Goal: Task Accomplishment & Management: Contribute content

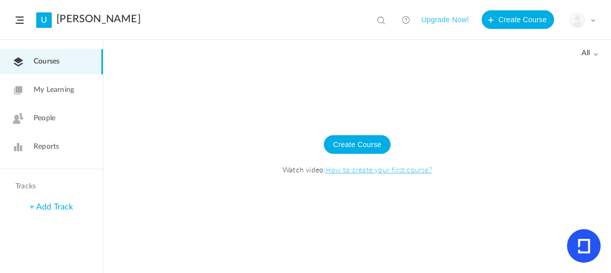
click at [358, 171] on link "How to create your first course?" at bounding box center [378, 169] width 106 height 10
click at [364, 143] on button "Create Course" at bounding box center [357, 144] width 67 height 19
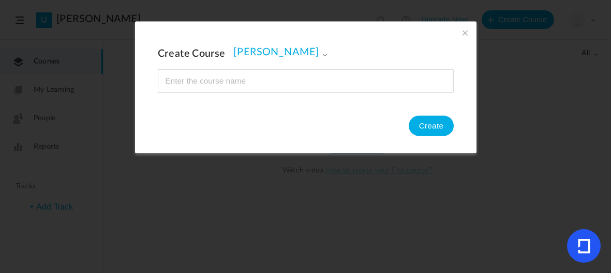
click at [322, 57] on span at bounding box center [325, 55] width 6 height 6
click at [322, 56] on span at bounding box center [325, 55] width 6 height 6
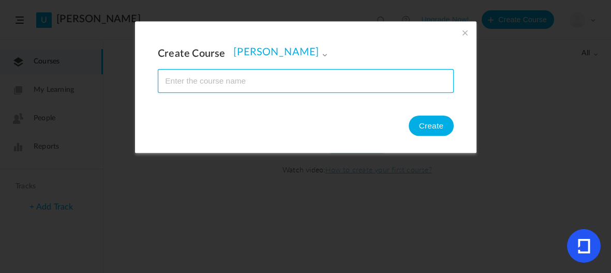
click at [263, 81] on input "name" at bounding box center [305, 81] width 295 height 23
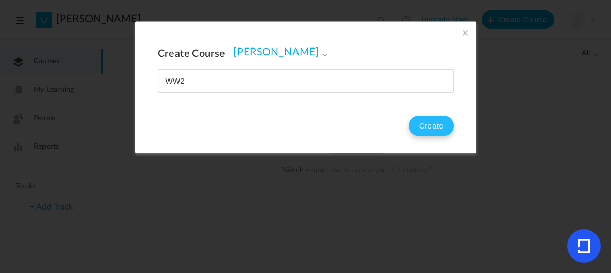
click at [428, 134] on button "Create" at bounding box center [430, 126] width 45 height 21
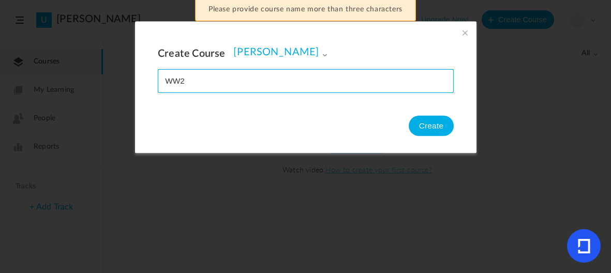
click at [245, 80] on input "name" at bounding box center [305, 81] width 295 height 23
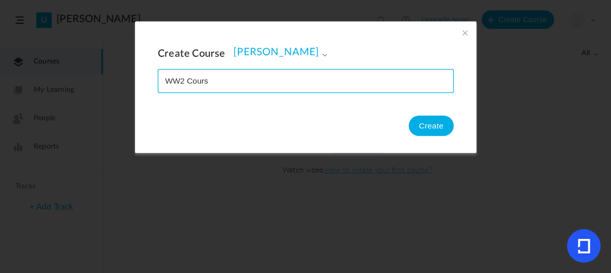
type input "WW2 Course"
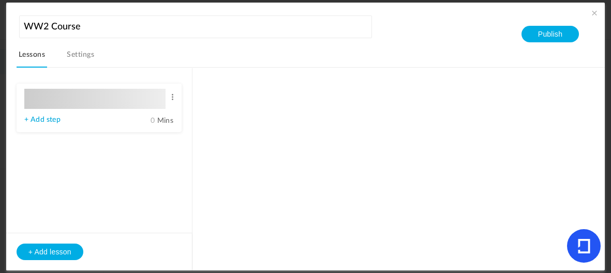
type input "Lesson 1"
type input "0"
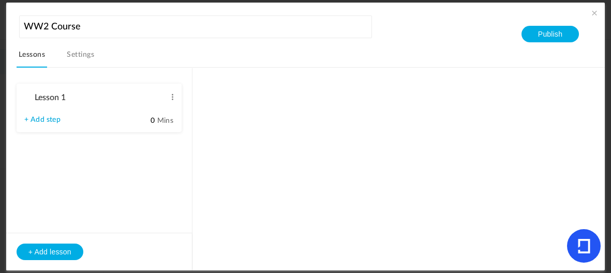
type input "Step 1"
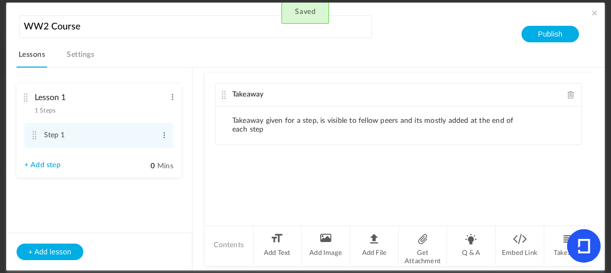
click at [375, 130] on li "Takeaway given for a step, is visible to fellow peers and its mostly added at t…" at bounding box center [375, 126] width 286 height 18
click at [441, 128] on li "Takeaway given for a step, is visible to fellow peers and its mostly added at t…" at bounding box center [375, 126] width 286 height 18
click at [380, 132] on li "Takeaway given for a step, is visible to fellow peers and its mostly added at t…" at bounding box center [375, 126] width 286 height 18
click at [346, 130] on li "Takeaway given for a step, is visible to fellow peers and its mostly added at t…" at bounding box center [375, 126] width 286 height 18
click at [311, 120] on li "Takeaway given for a step, is visible to fellow peers and its mostly added at t…" at bounding box center [375, 126] width 286 height 18
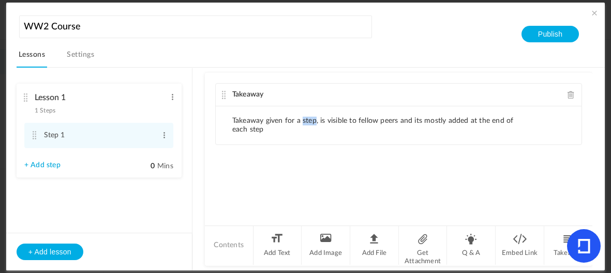
click at [310, 135] on ul "Takeaway given for a step, is visible to fellow peers and its mostly added at t…" at bounding box center [398, 125] width 365 height 38
click at [506, 165] on div "Takeaway Takeaway given for a step, is visible to fellow peers and its mostly a…" at bounding box center [398, 148] width 387 height 151
click at [265, 128] on li "Takeaway given for a step, is visible to fellow peers and its mostly added at t…" at bounding box center [375, 126] width 286 height 18
click at [258, 124] on li "Takeaway given for a step, is visible to fellow peers and its mostly added at t…" at bounding box center [375, 126] width 286 height 18
click at [40, 161] on li "Lesson 1 1 Steps Edit Delete Step 1 Edit Delete + Add step" at bounding box center [99, 131] width 165 height 94
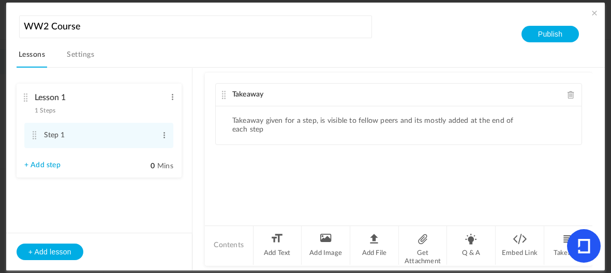
click at [40, 163] on link "+ Add step" at bounding box center [42, 165] width 36 height 9
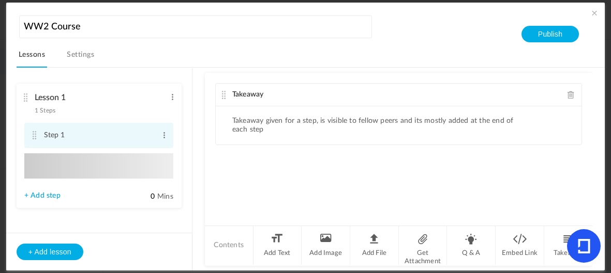
type input "Step 2"
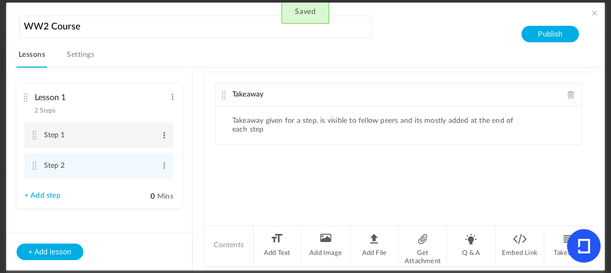
click at [161, 132] on span at bounding box center [164, 135] width 8 height 10
click at [137, 163] on link "Delete" at bounding box center [147, 165] width 40 height 12
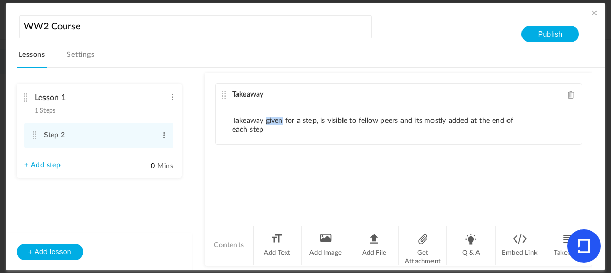
click at [266, 123] on li "Takeaway given for a step, is visible to fellow peers and its mostly added at t…" at bounding box center [375, 126] width 286 height 18
click at [261, 130] on li "Takeaway given for a step, is visible to fellow peers and its mostly added at t…" at bounding box center [375, 126] width 286 height 18
click at [254, 124] on li "Takeaway given for a step, is visible to fellow peers and its mostly added at t…" at bounding box center [375, 126] width 286 height 18
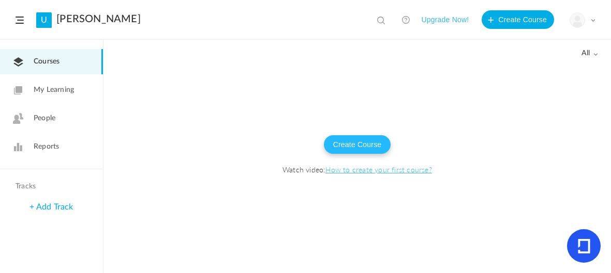
click at [357, 152] on button "Create Course" at bounding box center [357, 144] width 67 height 19
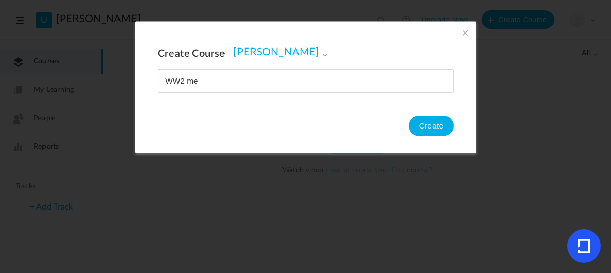
type input "WW2 me"
click at [433, 126] on button "Create" at bounding box center [430, 126] width 45 height 21
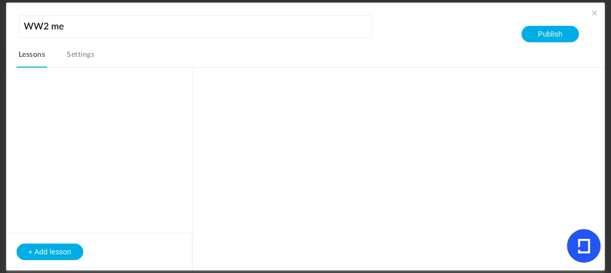
click at [63, 254] on button "+ Add lesson" at bounding box center [50, 252] width 67 height 17
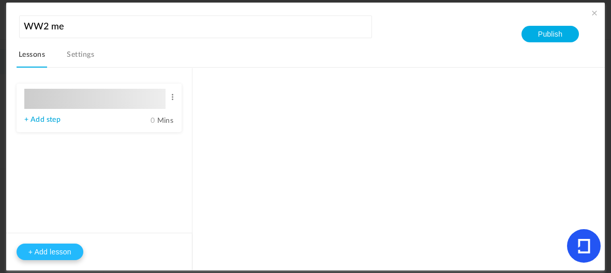
type input "Lesson 1"
type input "0"
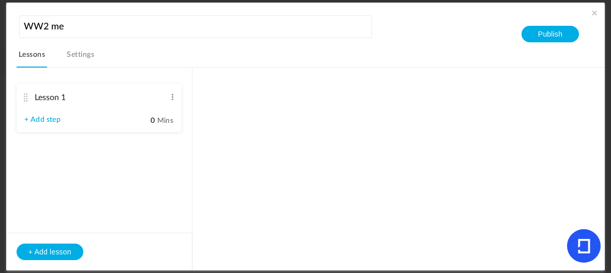
click at [48, 121] on link "+ Add step" at bounding box center [42, 120] width 36 height 9
type input "Step 1"
click at [58, 115] on div "Lesson 1 1 Steps Edit Delete" at bounding box center [95, 101] width 142 height 27
click at [364, 178] on div "Lesson 1 1 Steps Edit Delete Step 1 Edit Delete + Add step" at bounding box center [311, 169] width 588 height 203
click at [42, 131] on link "+ Add step" at bounding box center [42, 127] width 36 height 9
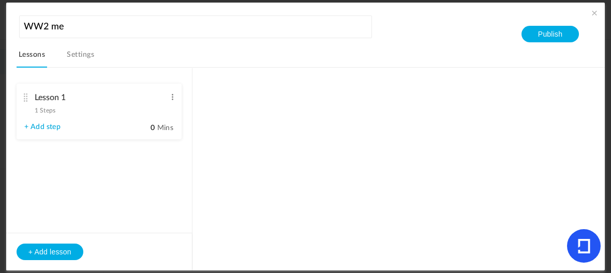
type input "Step 2"
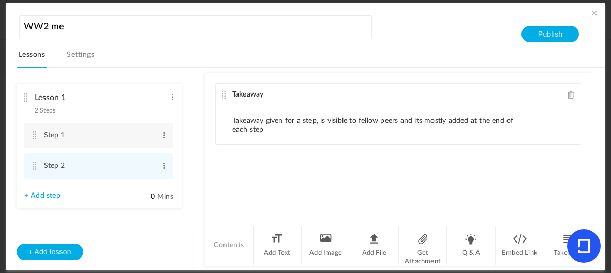
click at [263, 127] on li "Takeaway given for a step, is visible to fellow peers and its mostly added at t…" at bounding box center [375, 126] width 286 height 18
click at [273, 251] on li "Add Text" at bounding box center [277, 245] width 49 height 39
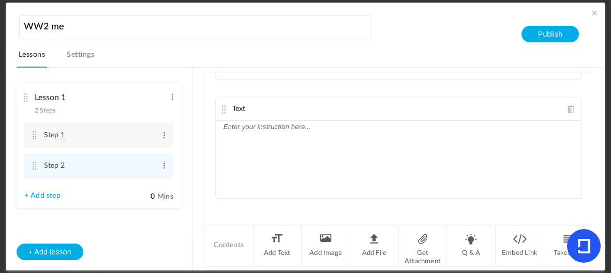
click at [252, 170] on div at bounding box center [398, 160] width 365 height 78
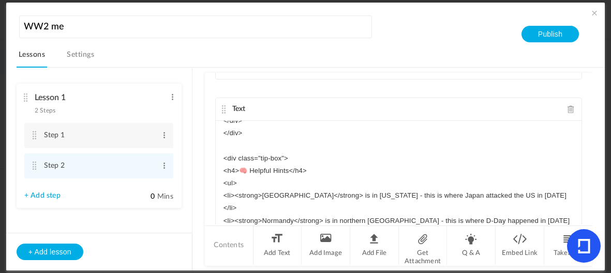
scroll to position [0, 0]
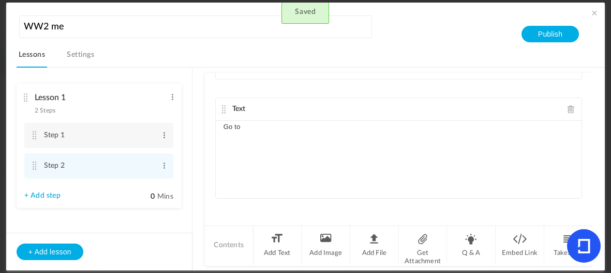
click at [247, 133] on div "Go to" at bounding box center [398, 160] width 365 height 78
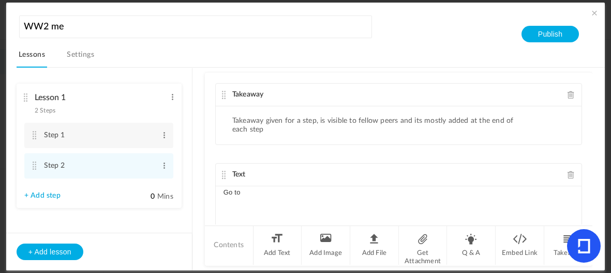
click at [257, 191] on p "Go to" at bounding box center [398, 193] width 350 height 12
click at [310, 199] on p "<html lang="en">" at bounding box center [398, 205] width 350 height 12
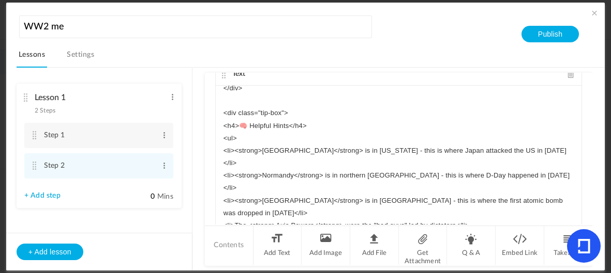
scroll to position [144, 0]
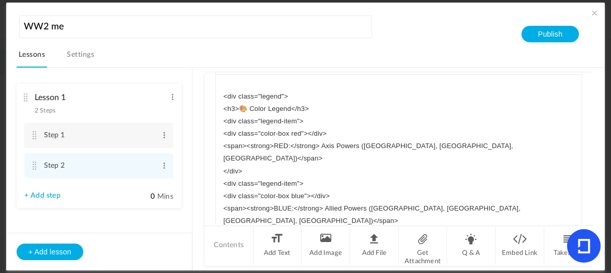
scroll to position [3298, 0]
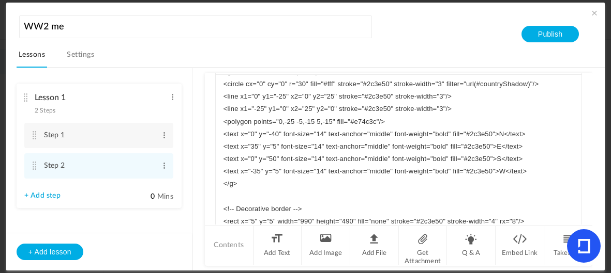
drag, startPoint x: 417, startPoint y: 179, endPoint x: 263, endPoint y: 61, distance: 194.0
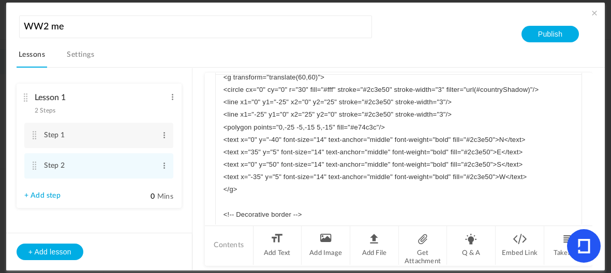
click at [263, 61] on div "WW2 me Lessons Settings Publish Lesson 1 2 Steps Edit Delete Step 1 Edit Delete…" at bounding box center [311, 141] width 588 height 257
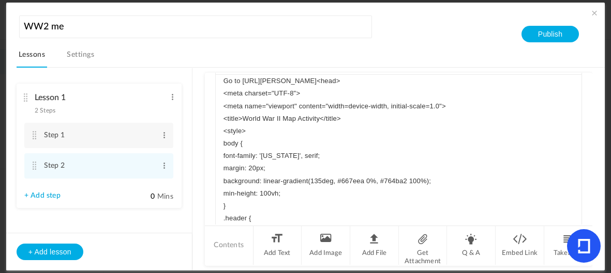
scroll to position [0, 0]
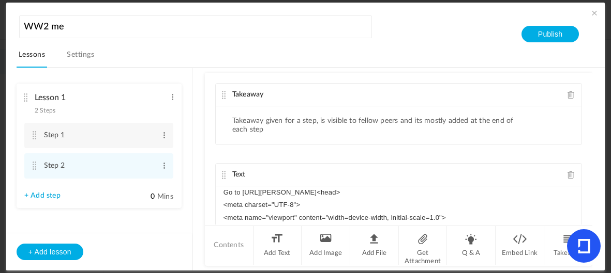
drag, startPoint x: 435, startPoint y: 180, endPoint x: 360, endPoint y: 67, distance: 136.1
click at [360, 68] on main "Takeaway Takeaway given for a step, is visible to fellow peers and its mostly a…" at bounding box center [398, 169] width 387 height 203
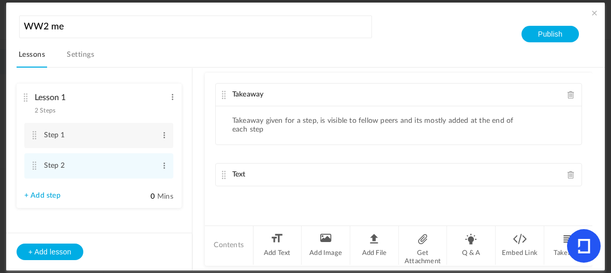
click at [297, 203] on div "Takeaway Takeaway given for a step, is visible to fellow peers and its mostly a…" at bounding box center [398, 148] width 387 height 151
click at [241, 204] on div "Takeaway Takeaway given for a step, is visible to fellow peers and its mostly a…" at bounding box center [398, 148] width 387 height 151
click at [241, 195] on div "Takeaway Takeaway given for a step, is visible to fellow peers and its mostly a…" at bounding box center [398, 148] width 387 height 151
click at [285, 254] on li "Add Text" at bounding box center [277, 245] width 49 height 39
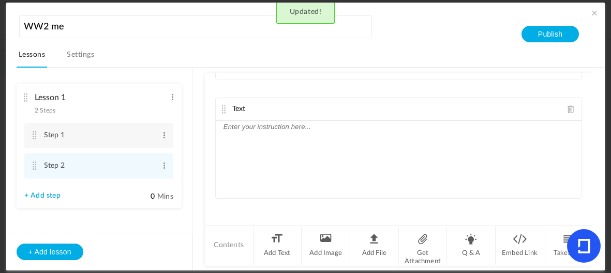
click at [302, 133] on div at bounding box center [398, 160] width 365 height 78
click at [248, 121] on p "Go to" at bounding box center [398, 127] width 350 height 12
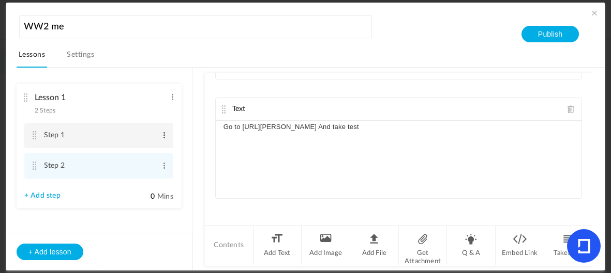
click at [161, 138] on span at bounding box center [164, 135] width 8 height 10
click at [159, 150] on link "Edit" at bounding box center [147, 152] width 40 height 12
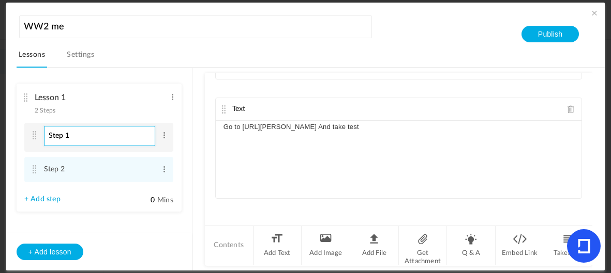
click at [111, 140] on input "Step 1" at bounding box center [99, 136] width 111 height 20
click at [111, 136] on input "Step 1" at bounding box center [99, 136] width 111 height 20
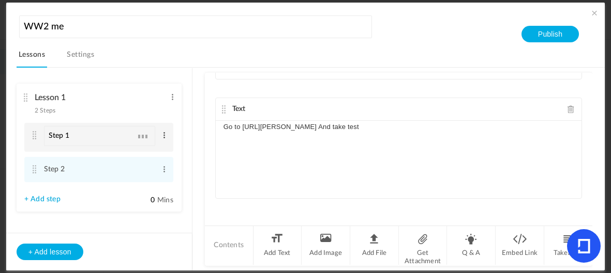
click at [162, 134] on span at bounding box center [164, 135] width 8 height 10
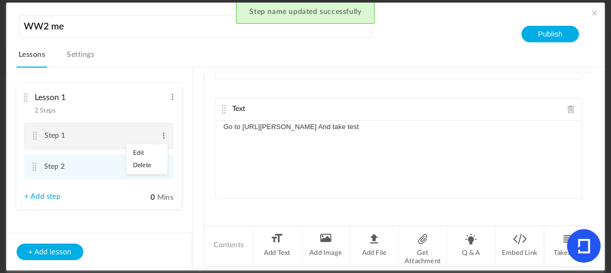
click at [32, 136] on cite at bounding box center [35, 136] width 7 height 8
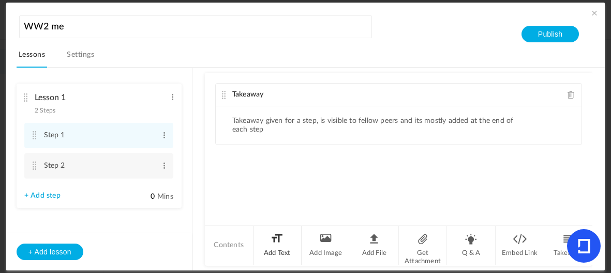
click at [276, 245] on li "Add Text" at bounding box center [277, 245] width 49 height 39
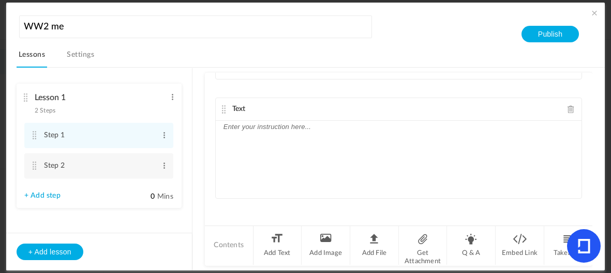
click at [269, 123] on p at bounding box center [398, 127] width 350 height 12
click at [255, 129] on p "Go to" at bounding box center [398, 127] width 350 height 12
click at [161, 193] on label "0 Mins" at bounding box center [151, 198] width 44 height 13
click at [155, 193] on input "0" at bounding box center [142, 197] width 26 height 10
type input "1"
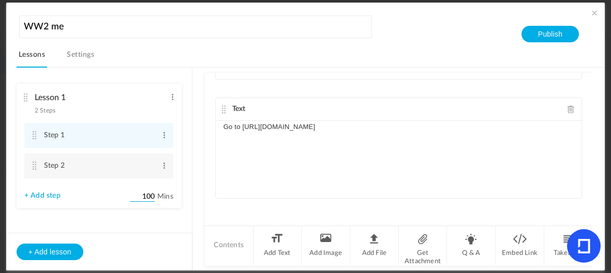
type input "100"
click at [30, 197] on link "+ Add step" at bounding box center [42, 196] width 36 height 9
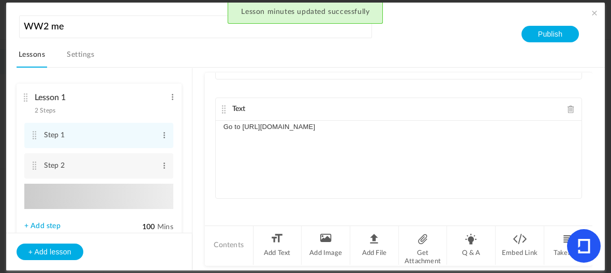
type input "Step 3"
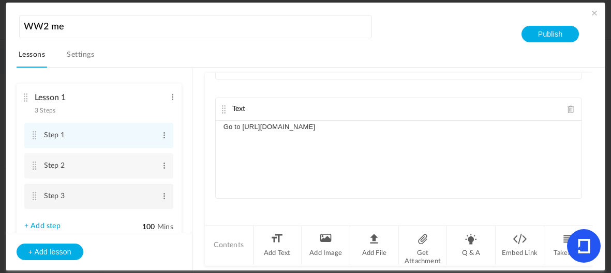
click at [38, 194] on li "Step 3 Edit Delete" at bounding box center [98, 196] width 149 height 25
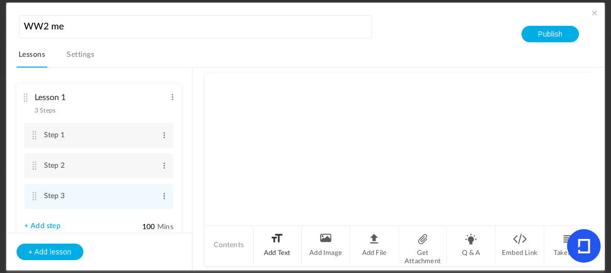
click at [279, 249] on li "Add Text" at bounding box center [277, 245] width 49 height 39
click at [384, 253] on li "Add File" at bounding box center [374, 245] width 49 height 39
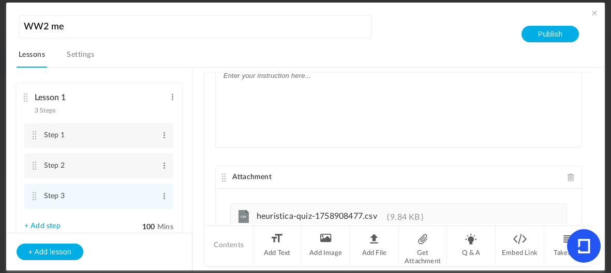
scroll to position [0, 0]
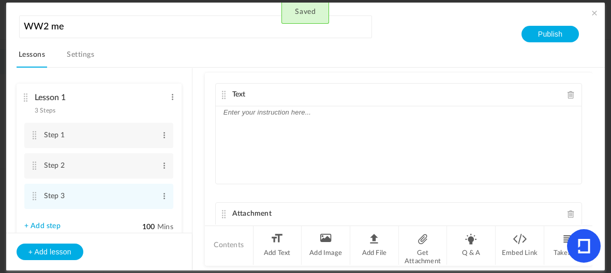
click at [297, 121] on div at bounding box center [398, 145] width 365 height 78
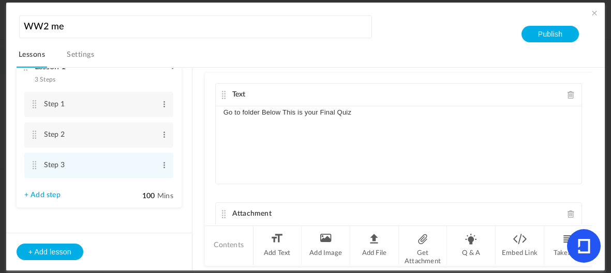
scroll to position [36, 0]
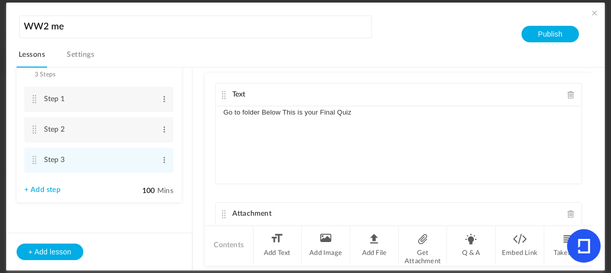
click at [42, 192] on link "+ Add step" at bounding box center [42, 190] width 36 height 9
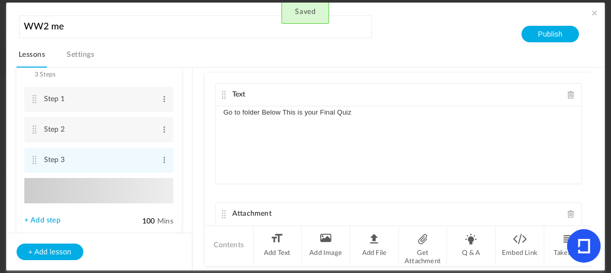
type input "Step 4"
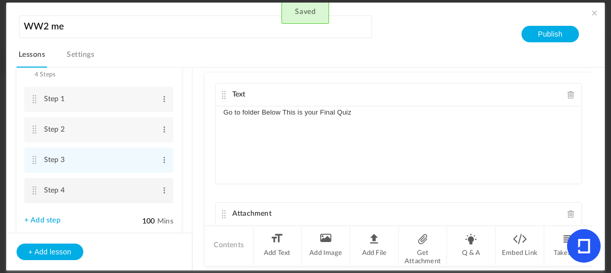
click at [34, 189] on cite at bounding box center [34, 191] width 7 height 8
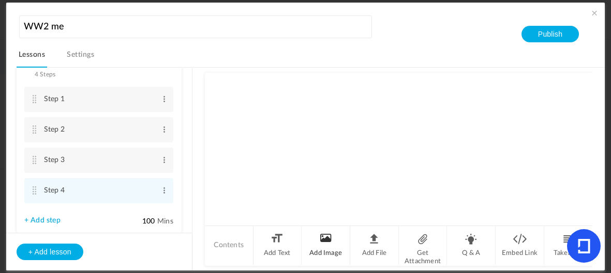
click at [326, 253] on li "Add Image" at bounding box center [325, 245] width 49 height 39
click at [268, 94] on div "Image" at bounding box center [398, 95] width 365 height 23
click at [225, 93] on cite at bounding box center [223, 95] width 7 height 8
click at [575, 97] on div "Image Upload your file here" at bounding box center [398, 148] width 387 height 151
click at [569, 94] on span at bounding box center [570, 95] width 7 height 8
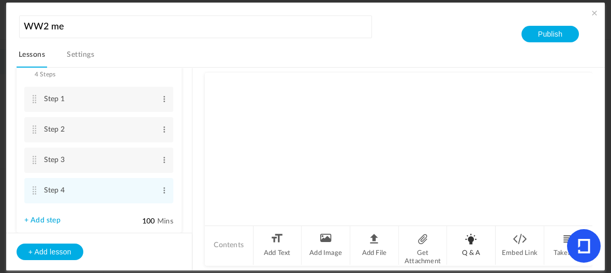
click at [458, 239] on li "Q & A" at bounding box center [471, 245] width 49 height 39
type textarea "Did you like this?"
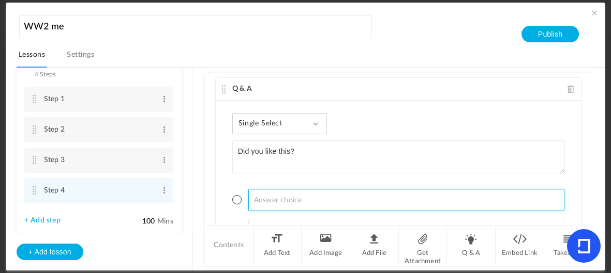
click at [337, 194] on input at bounding box center [406, 200] width 316 height 22
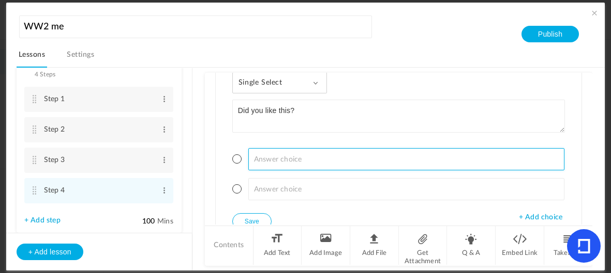
scroll to position [80, 0]
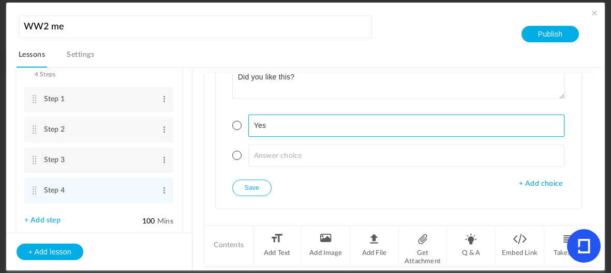
type input "Yes"
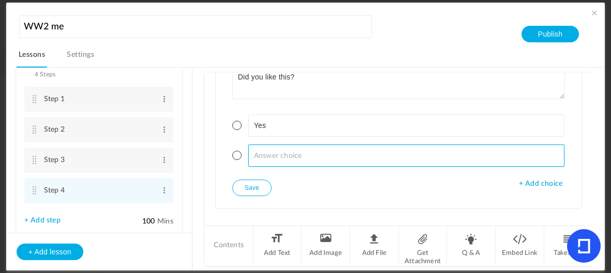
click at [314, 156] on input at bounding box center [406, 156] width 316 height 22
type input "No"
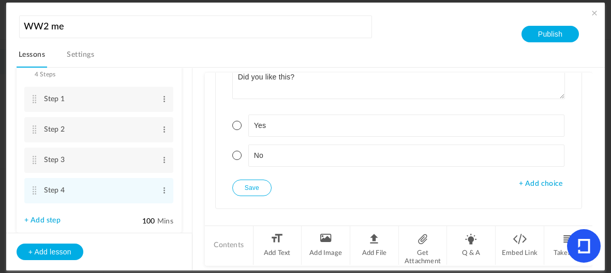
click at [538, 184] on span "+ Add choice" at bounding box center [539, 184] width 43 height 9
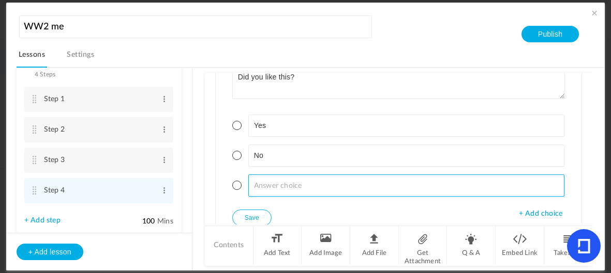
click at [340, 186] on input at bounding box center [406, 186] width 316 height 22
type input "A LOT"
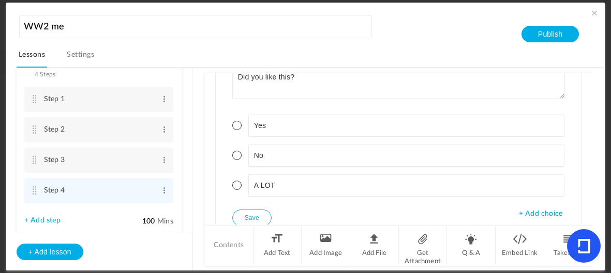
click at [538, 210] on span "+ Add choice" at bounding box center [539, 214] width 43 height 9
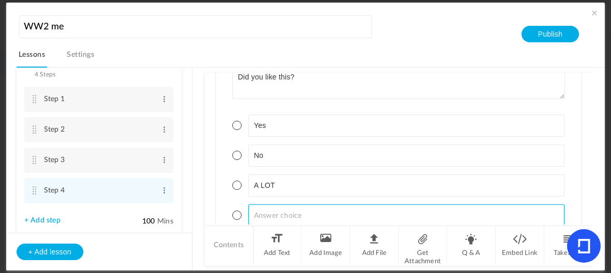
click at [297, 207] on input at bounding box center [406, 216] width 316 height 22
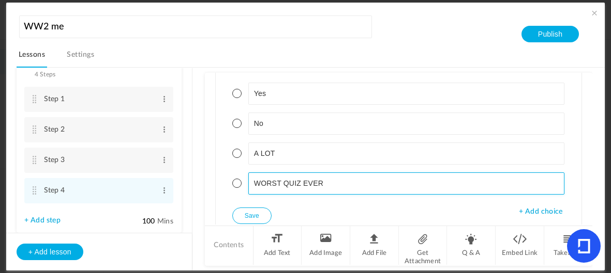
scroll to position [114, 0]
type input "WORST QUIZ EVER"
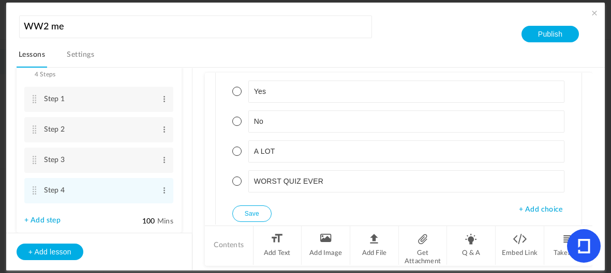
click at [547, 206] on span "+ Add choice" at bounding box center [539, 210] width 43 height 9
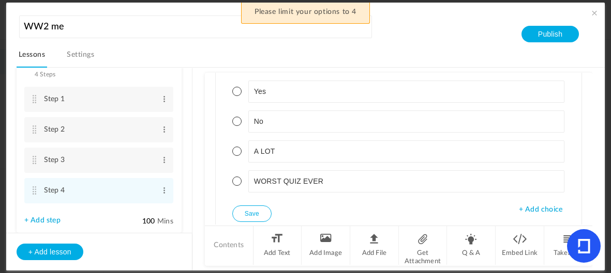
click at [534, 209] on span "+ Add choice" at bounding box center [539, 210] width 43 height 9
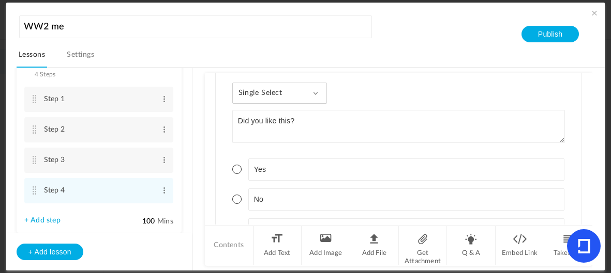
scroll to position [35, 0]
click at [294, 101] on div "Single Select Single Select Multi Select True or False Paragraph Answer" at bounding box center [279, 94] width 95 height 21
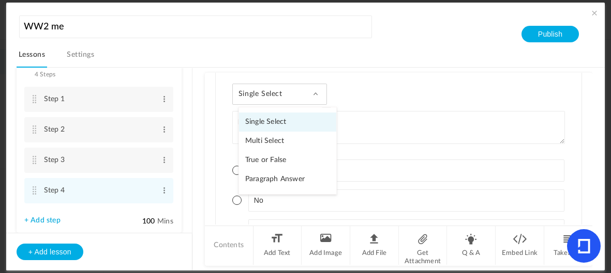
click at [287, 137] on link "Multi Select" at bounding box center [287, 141] width 97 height 19
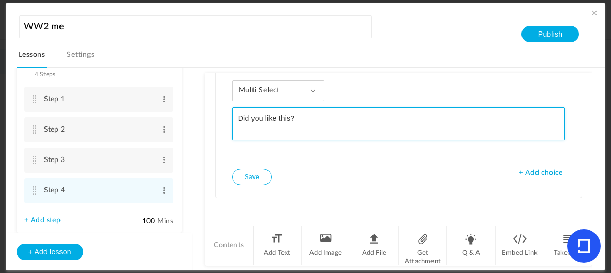
scroll to position [35, 0]
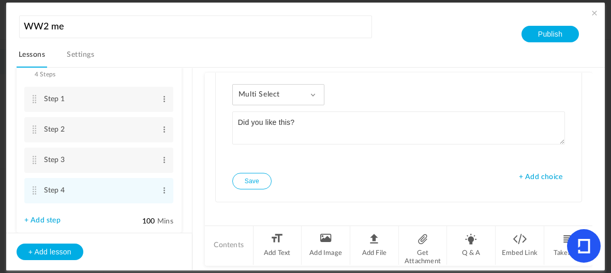
click at [542, 176] on span "+ Add choice" at bounding box center [539, 177] width 43 height 9
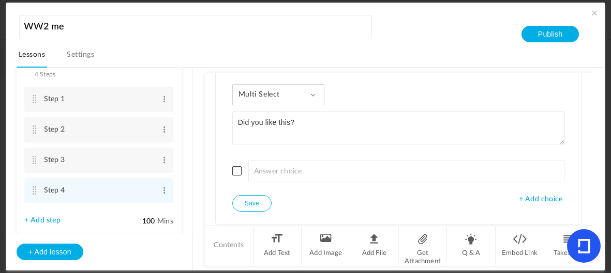
click at [539, 197] on span "+ Add choice" at bounding box center [539, 199] width 43 height 9
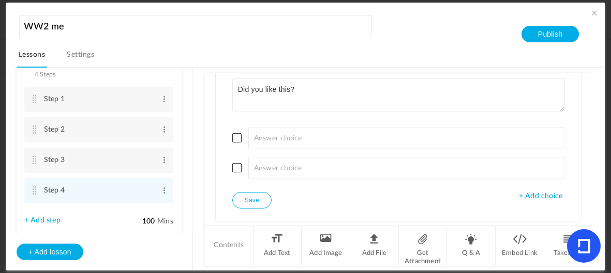
click at [538, 193] on span "+ Add choice" at bounding box center [539, 196] width 43 height 9
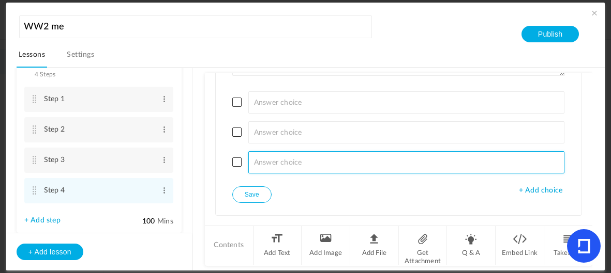
scroll to position [107, 0]
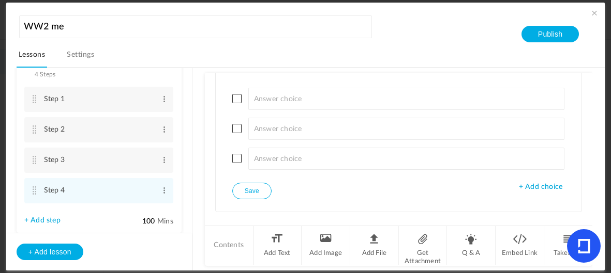
click at [542, 186] on span "+ Add choice" at bounding box center [539, 187] width 43 height 9
click at [539, 213] on span "+ Add choice" at bounding box center [539, 217] width 43 height 9
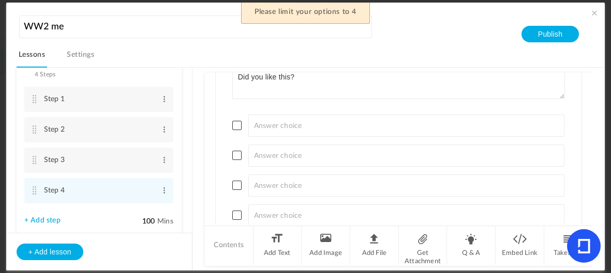
scroll to position [81, 0]
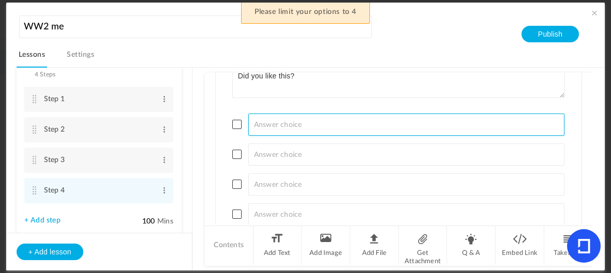
click at [510, 125] on input at bounding box center [406, 125] width 316 height 22
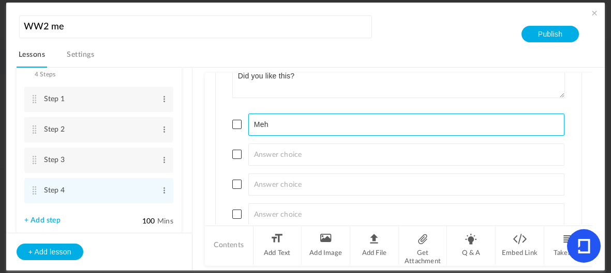
type input "Meh"
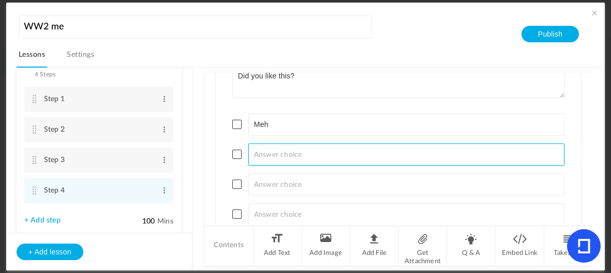
click at [327, 155] on input at bounding box center [406, 155] width 316 height 22
type input "Yess"
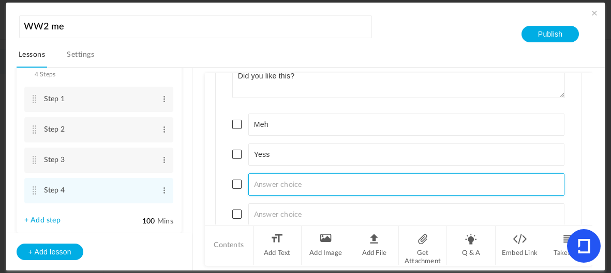
click at [296, 185] on input at bounding box center [406, 185] width 316 height 22
type input "TOATLAY"
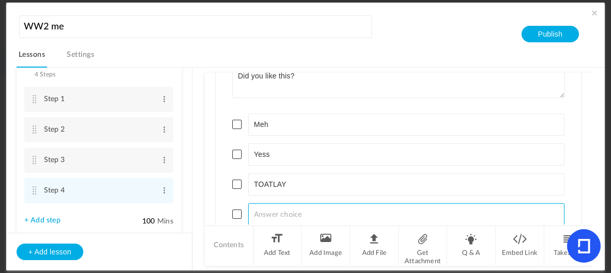
click at [330, 206] on input at bounding box center [406, 215] width 316 height 22
click at [308, 213] on input at bounding box center [406, 215] width 316 height 22
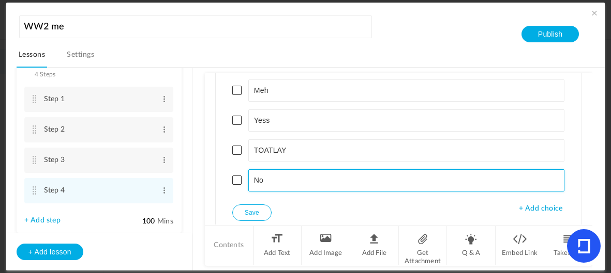
scroll to position [116, 0]
type input "No"
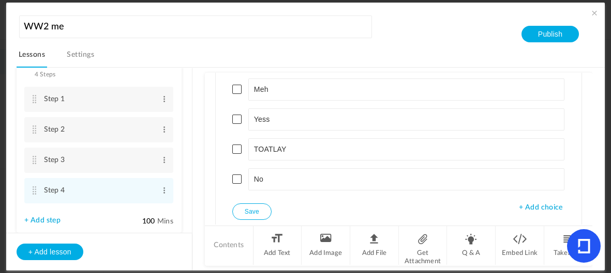
click at [251, 208] on button "Save" at bounding box center [251, 212] width 39 height 17
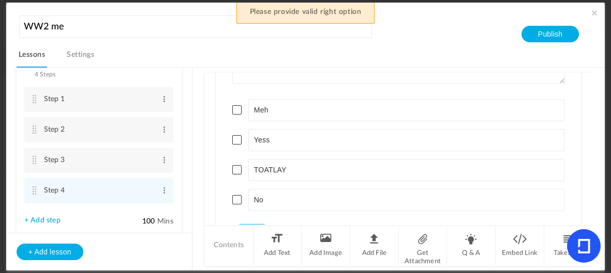
scroll to position [99, 0]
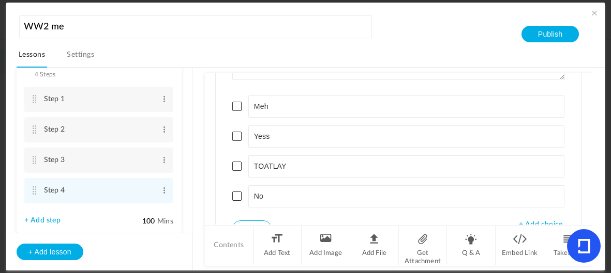
click at [238, 165] on span at bounding box center [236, 166] width 9 height 9
click at [235, 192] on span at bounding box center [236, 196] width 9 height 9
click at [240, 137] on span at bounding box center [236, 136] width 9 height 9
click at [238, 106] on span at bounding box center [236, 106] width 9 height 9
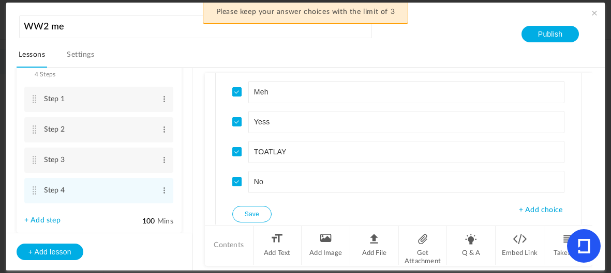
scroll to position [113, 0]
click at [237, 180] on cite at bounding box center [236, 182] width 5 height 5
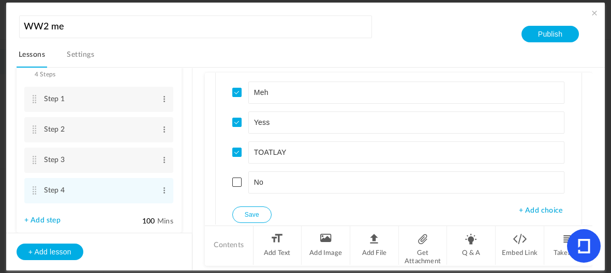
click at [246, 208] on button "Save" at bounding box center [251, 215] width 39 height 17
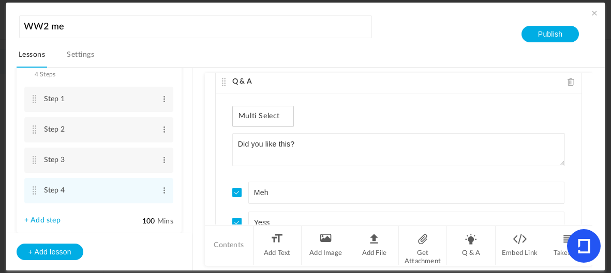
scroll to position [0, 0]
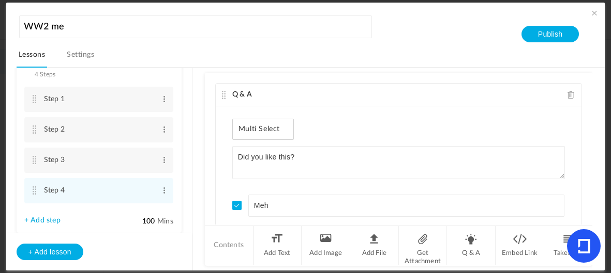
click at [276, 130] on span "Multi Select" at bounding box center [262, 129] width 49 height 9
click at [264, 127] on span "Multi Select" at bounding box center [262, 129] width 49 height 9
click at [250, 125] on span "Multi Select" at bounding box center [262, 129] width 49 height 9
click at [235, 129] on div "Multi Select Single Select Multi Select True or False Paragraph Answer" at bounding box center [263, 129] width 62 height 21
click at [236, 129] on div "Multi Select Single Select Multi Select True or False Paragraph Answer" at bounding box center [263, 129] width 62 height 21
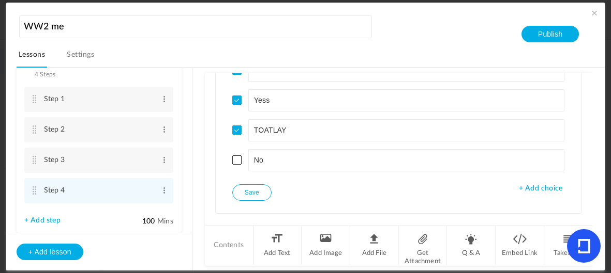
scroll to position [149, 0]
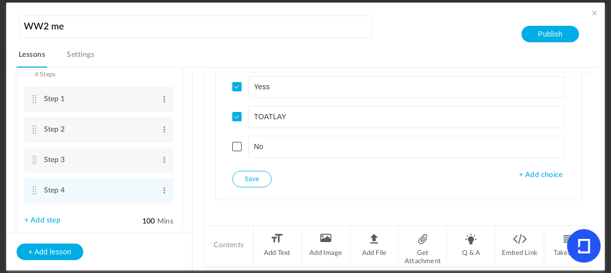
click at [49, 219] on link "+ Add step" at bounding box center [42, 221] width 36 height 9
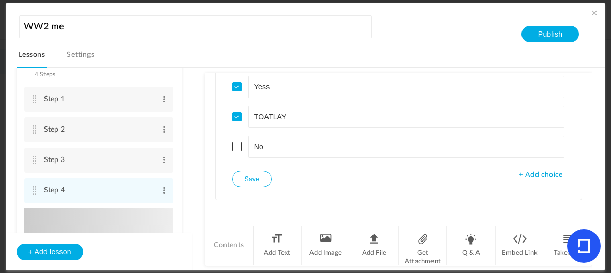
type input "Step 5"
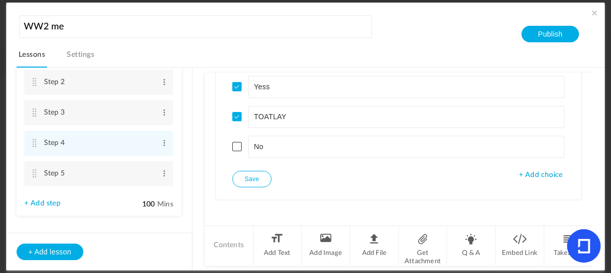
scroll to position [96, 0]
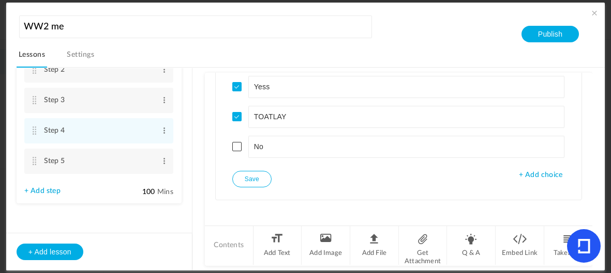
click at [30, 158] on li "Step 5 Edit Delete" at bounding box center [98, 161] width 149 height 25
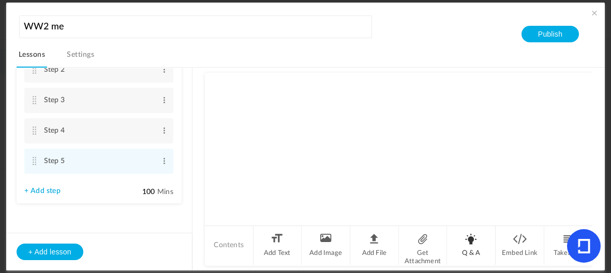
click at [465, 245] on li "Q & A" at bounding box center [471, 245] width 49 height 39
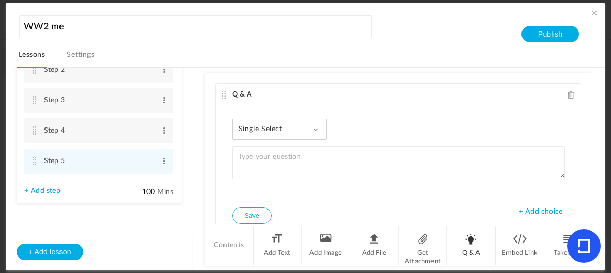
scroll to position [39, 0]
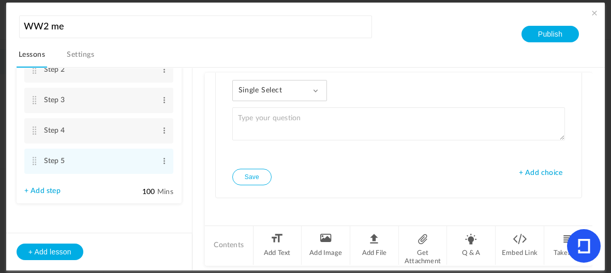
click at [287, 86] on span "Single Select" at bounding box center [264, 90] width 52 height 9
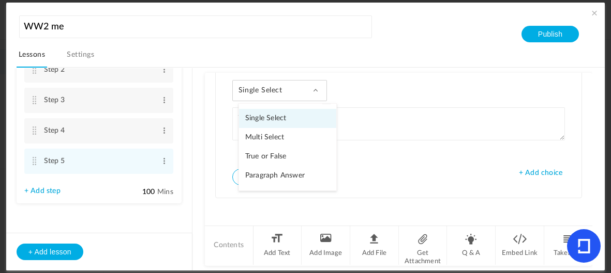
click at [304, 159] on link "True or False" at bounding box center [287, 156] width 97 height 19
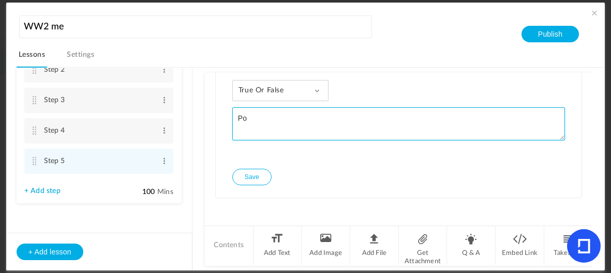
type textarea "P"
type textarea "You Like this quiz"
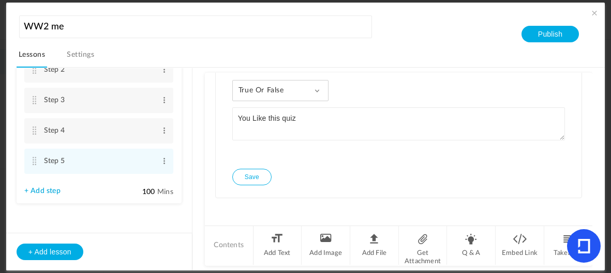
click at [263, 181] on button "Save" at bounding box center [251, 177] width 39 height 17
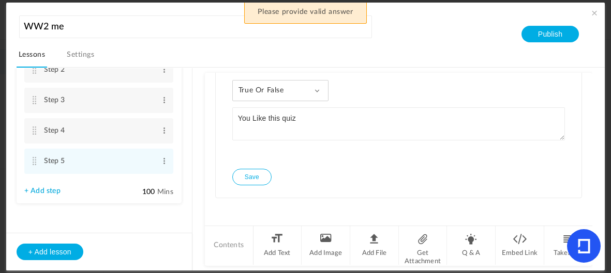
click at [303, 83] on div "True or False Single Select Multi Select True or False Paragraph Answer" at bounding box center [280, 90] width 96 height 21
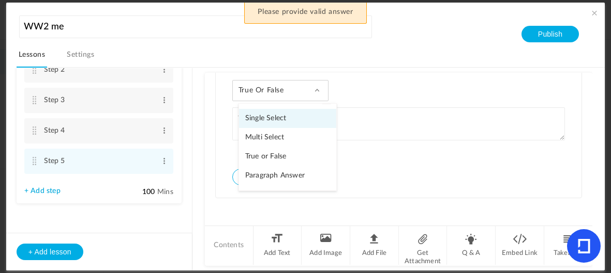
click at [293, 91] on div "True or False Single Select Multi Select True or False Paragraph Answer" at bounding box center [280, 90] width 96 height 21
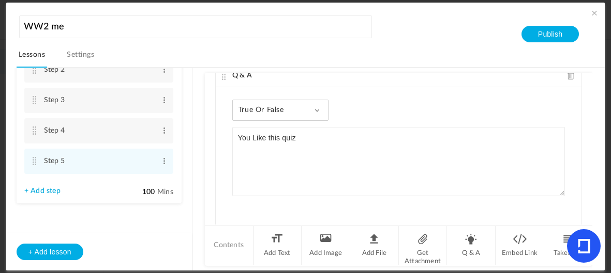
scroll to position [29, 0]
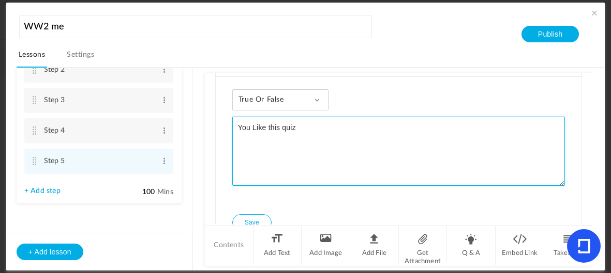
click at [511, 145] on textarea "You Like this quiz" at bounding box center [398, 151] width 332 height 69
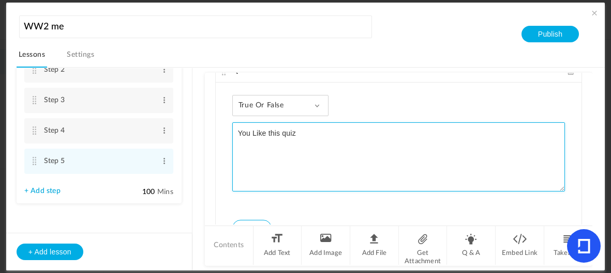
scroll to position [22, 0]
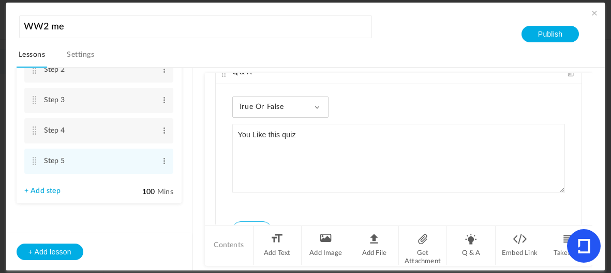
click at [313, 99] on div "True or False Single Select Multi Select True or False Paragraph Answer" at bounding box center [280, 107] width 96 height 21
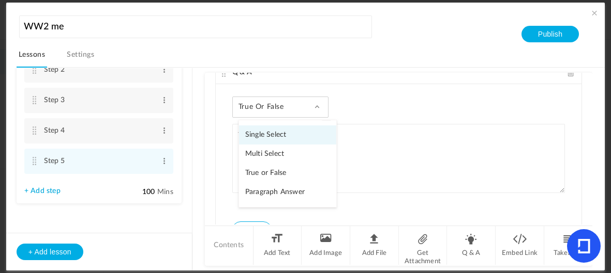
click at [296, 135] on link "Single Select" at bounding box center [287, 135] width 97 height 19
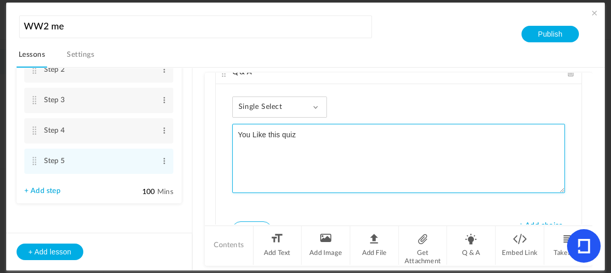
scroll to position [75, 0]
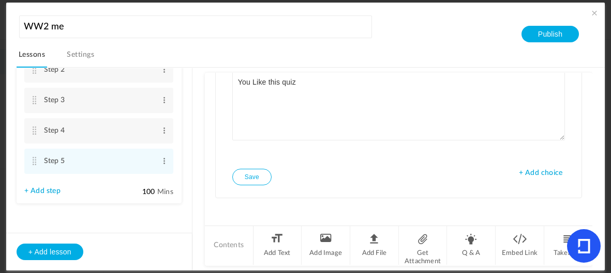
click at [253, 170] on button "Save" at bounding box center [251, 177] width 39 height 17
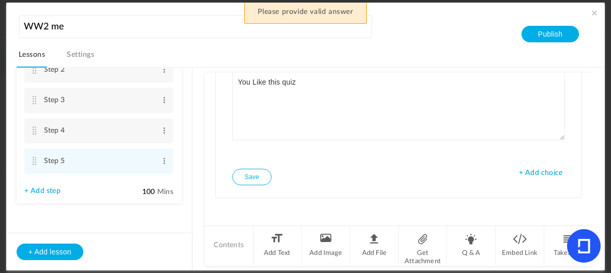
click at [536, 173] on span "+ Add choice" at bounding box center [539, 173] width 43 height 9
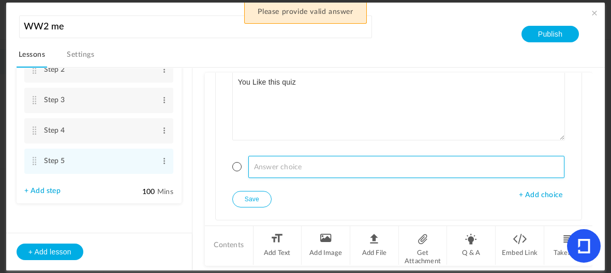
click at [498, 166] on input at bounding box center [406, 167] width 316 height 22
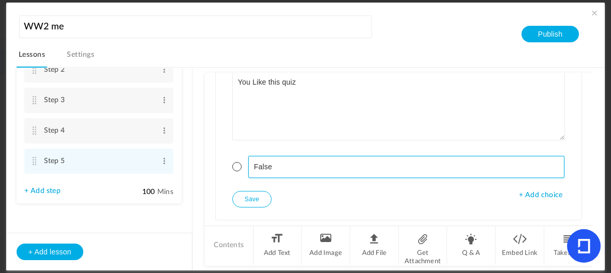
type input "False"
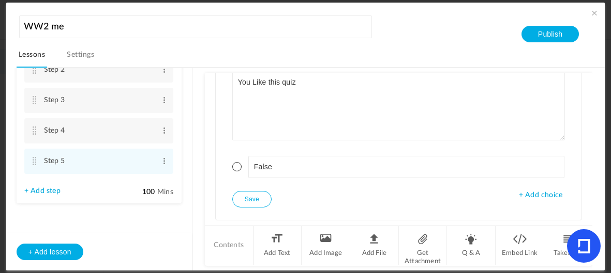
click at [533, 193] on span "+ Add choice" at bounding box center [539, 195] width 43 height 9
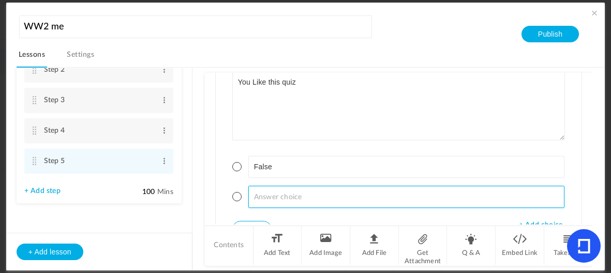
click at [287, 197] on input at bounding box center [406, 197] width 316 height 22
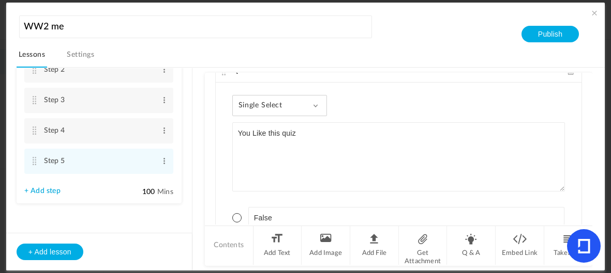
scroll to position [0, 0]
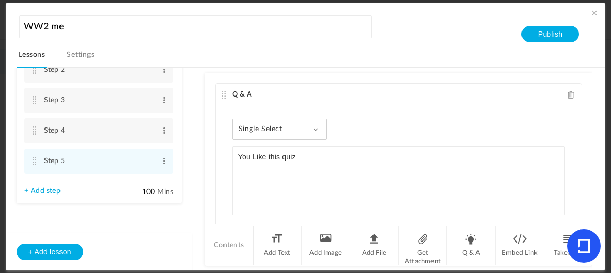
type input "true"
click at [307, 130] on div "Single Select Single Select Multi Select True or False Paragraph Answer" at bounding box center [279, 129] width 95 height 21
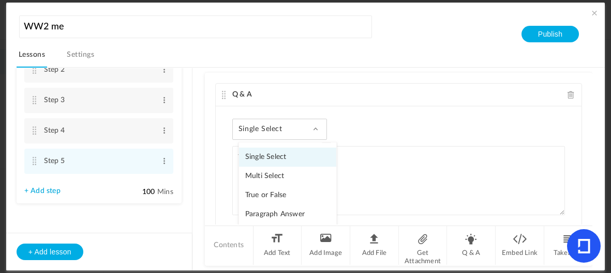
click at [293, 176] on link "Multi Select" at bounding box center [287, 176] width 97 height 19
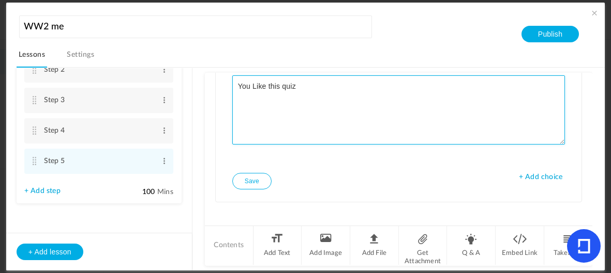
scroll to position [75, 0]
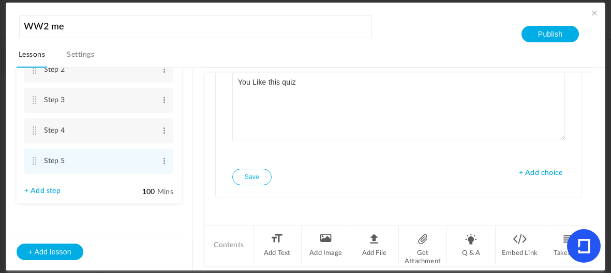
click at [543, 174] on span "+ Add choice" at bounding box center [539, 173] width 43 height 9
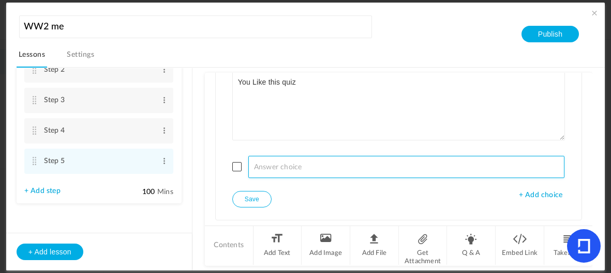
click at [535, 167] on input at bounding box center [406, 167] width 316 height 22
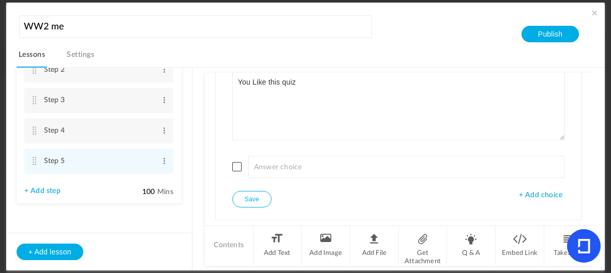
click at [540, 194] on span "+ Add choice" at bounding box center [539, 195] width 43 height 9
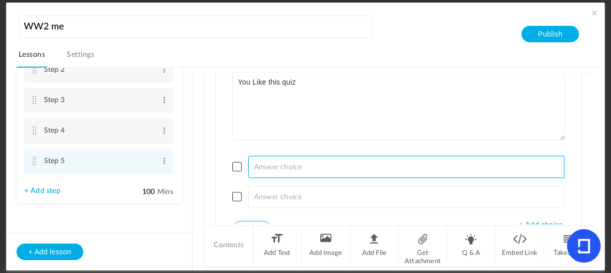
click at [394, 169] on input at bounding box center [406, 167] width 316 height 22
type input "Yes"
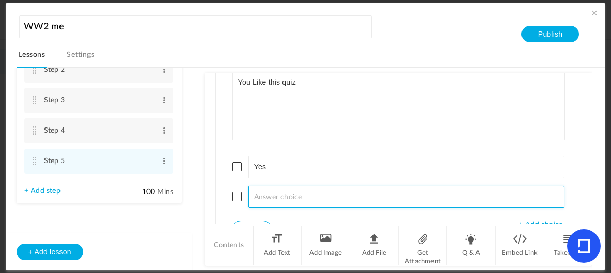
click at [321, 192] on input at bounding box center [406, 197] width 316 height 22
type input "No"
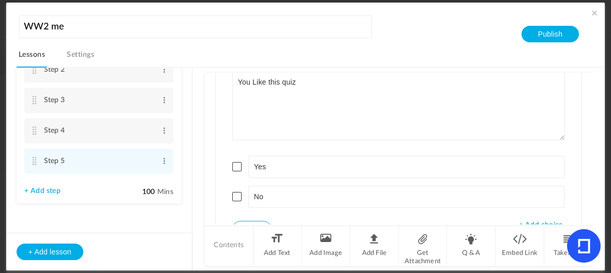
click at [233, 162] on span at bounding box center [236, 166] width 9 height 9
click at [237, 196] on span at bounding box center [236, 196] width 9 height 9
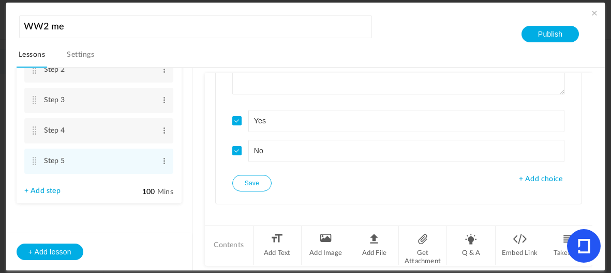
scroll to position [126, 0]
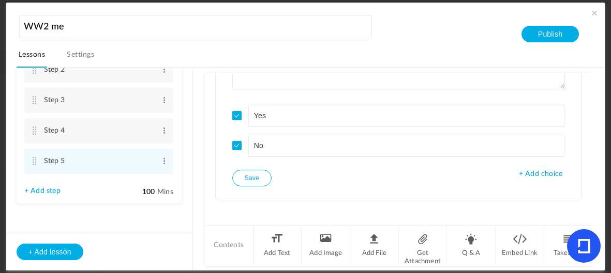
click at [253, 170] on button "Save" at bounding box center [251, 178] width 39 height 17
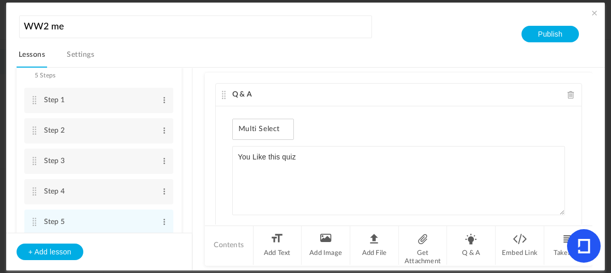
scroll to position [0, 0]
